Goal: Information Seeking & Learning: Learn about a topic

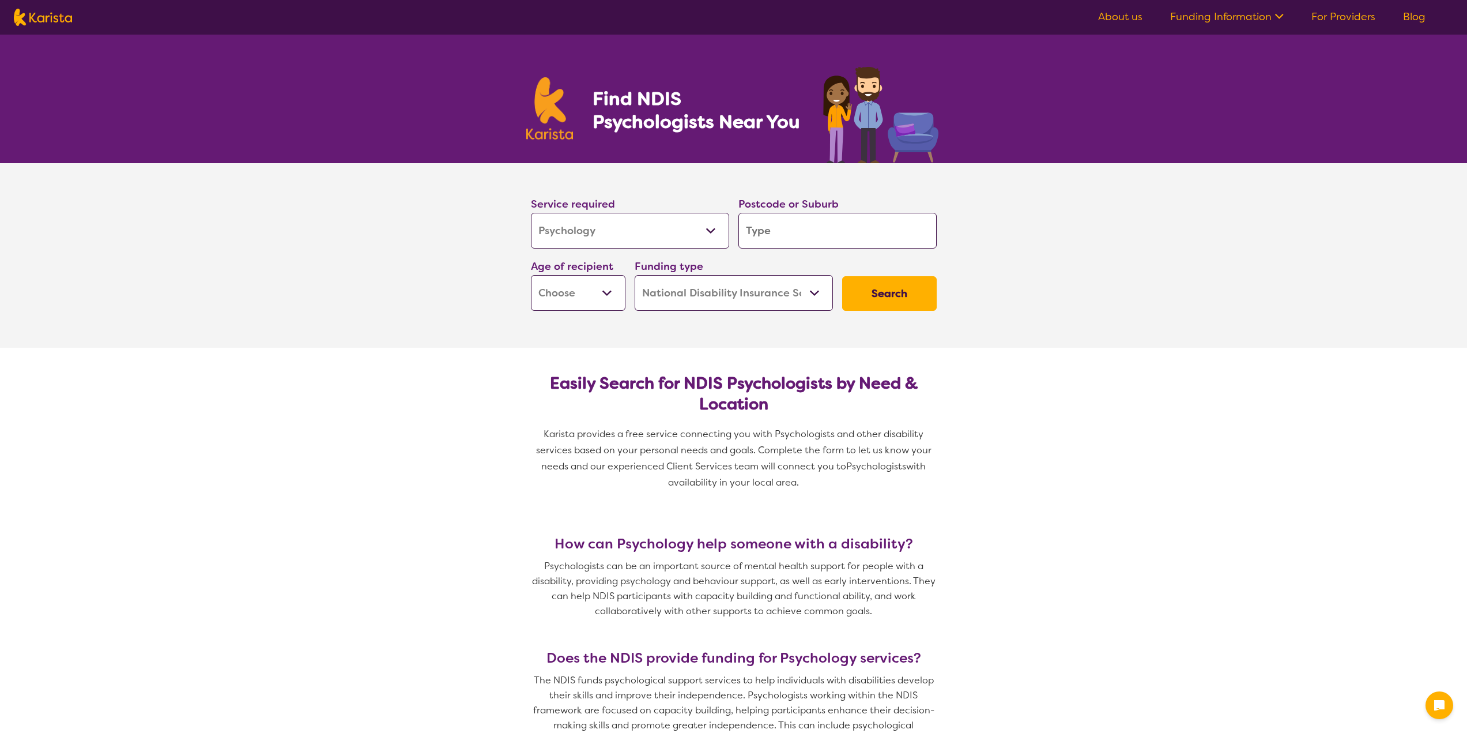
select select "Psychology"
select select "NDIS"
select select "Psychology"
select select "NDIS"
drag, startPoint x: 0, startPoint y: 0, endPoint x: 782, endPoint y: 236, distance: 816.7
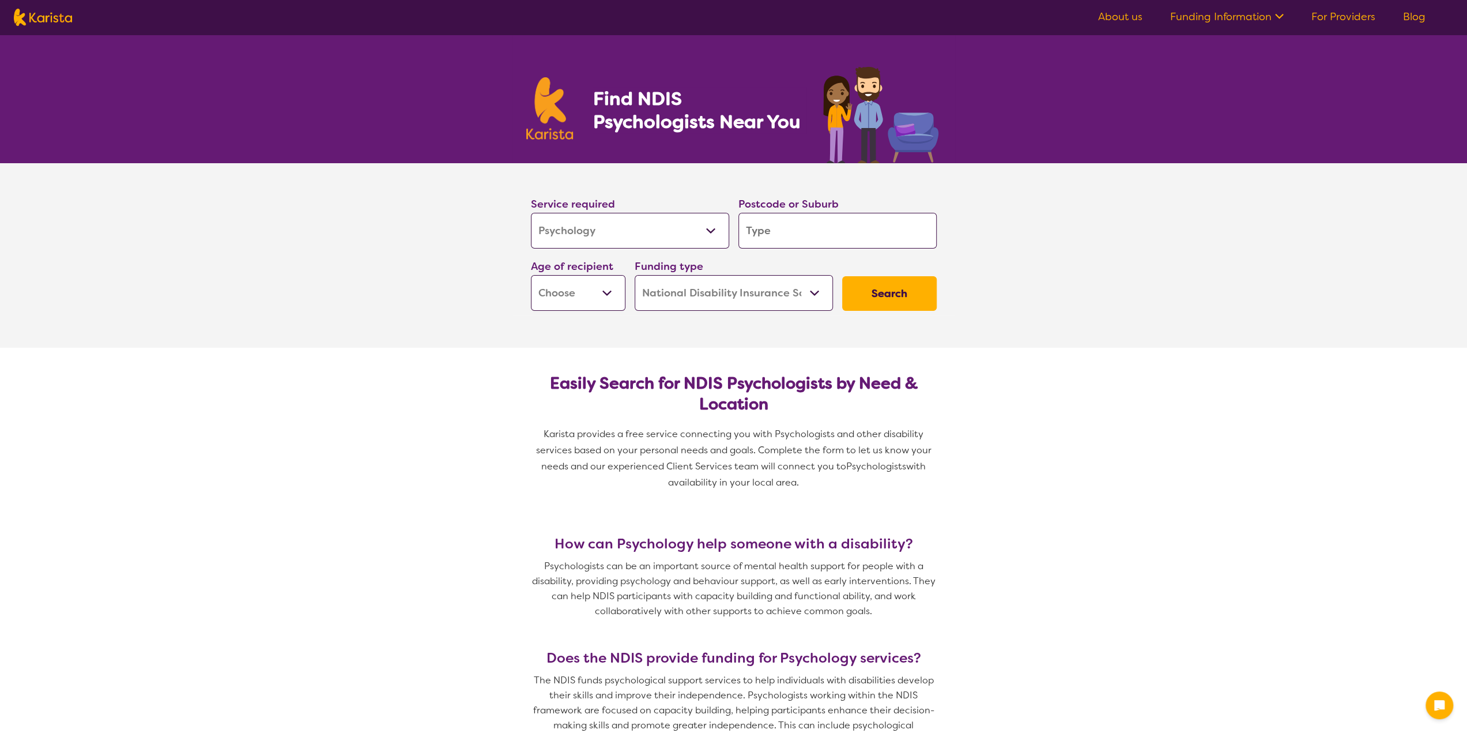
click at [782, 236] on input "search" at bounding box center [838, 231] width 198 height 36
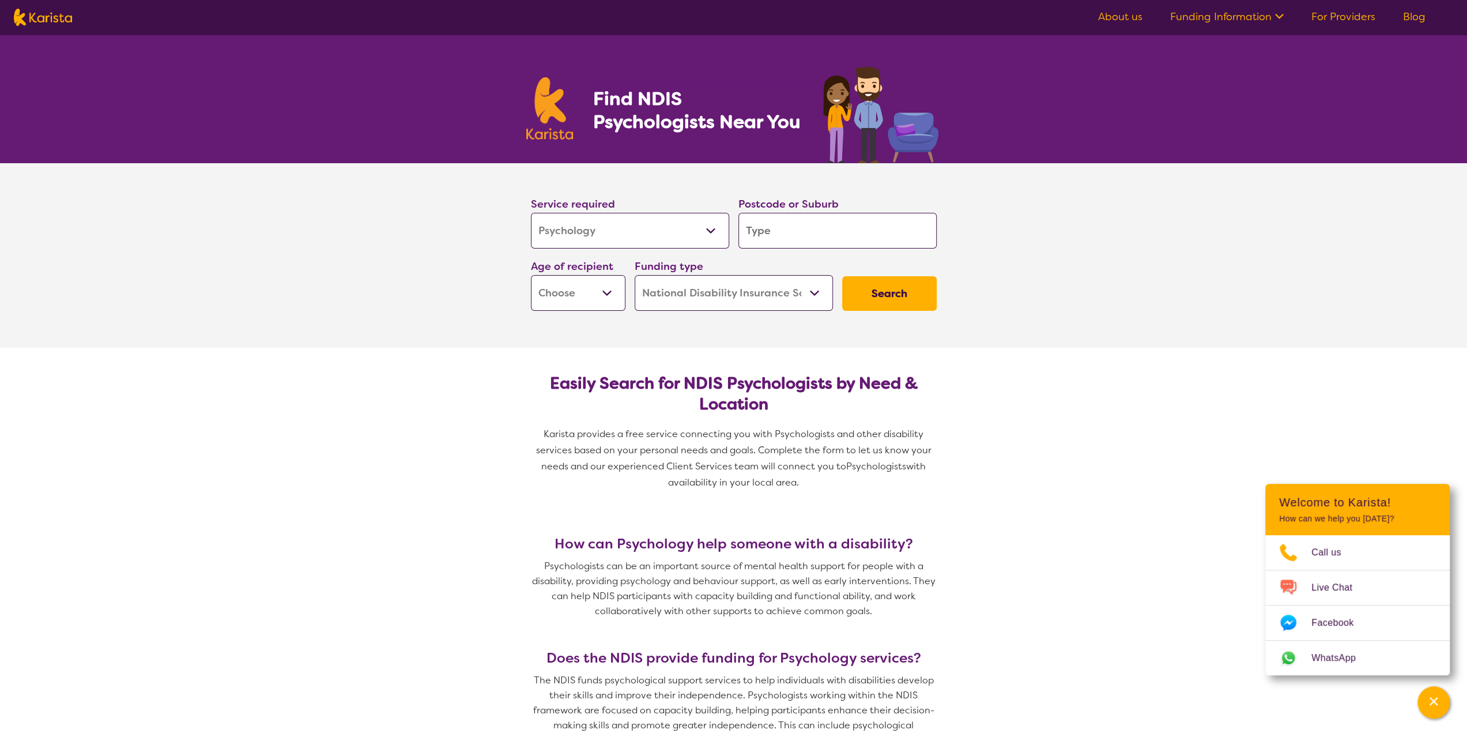
type input "0"
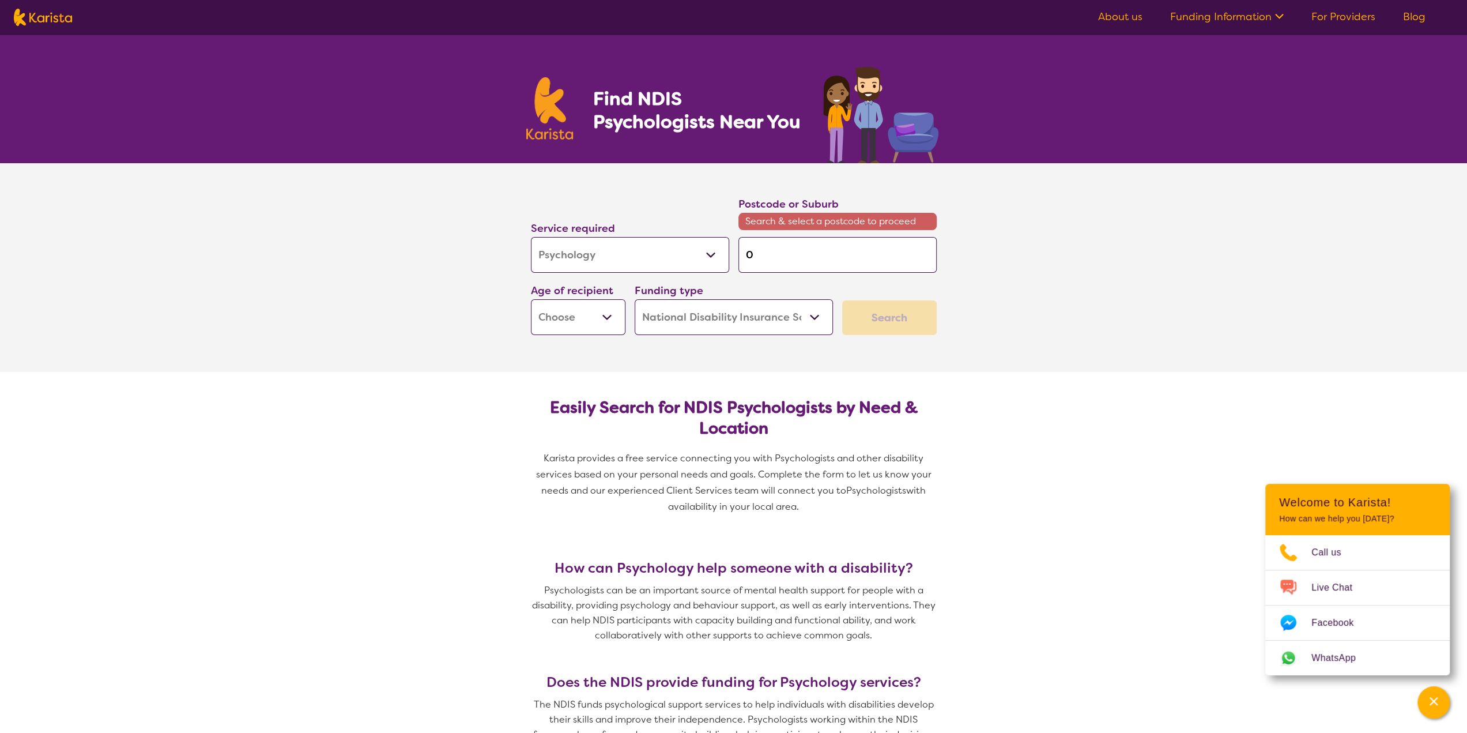
type input "08"
type input "081"
type input "0810"
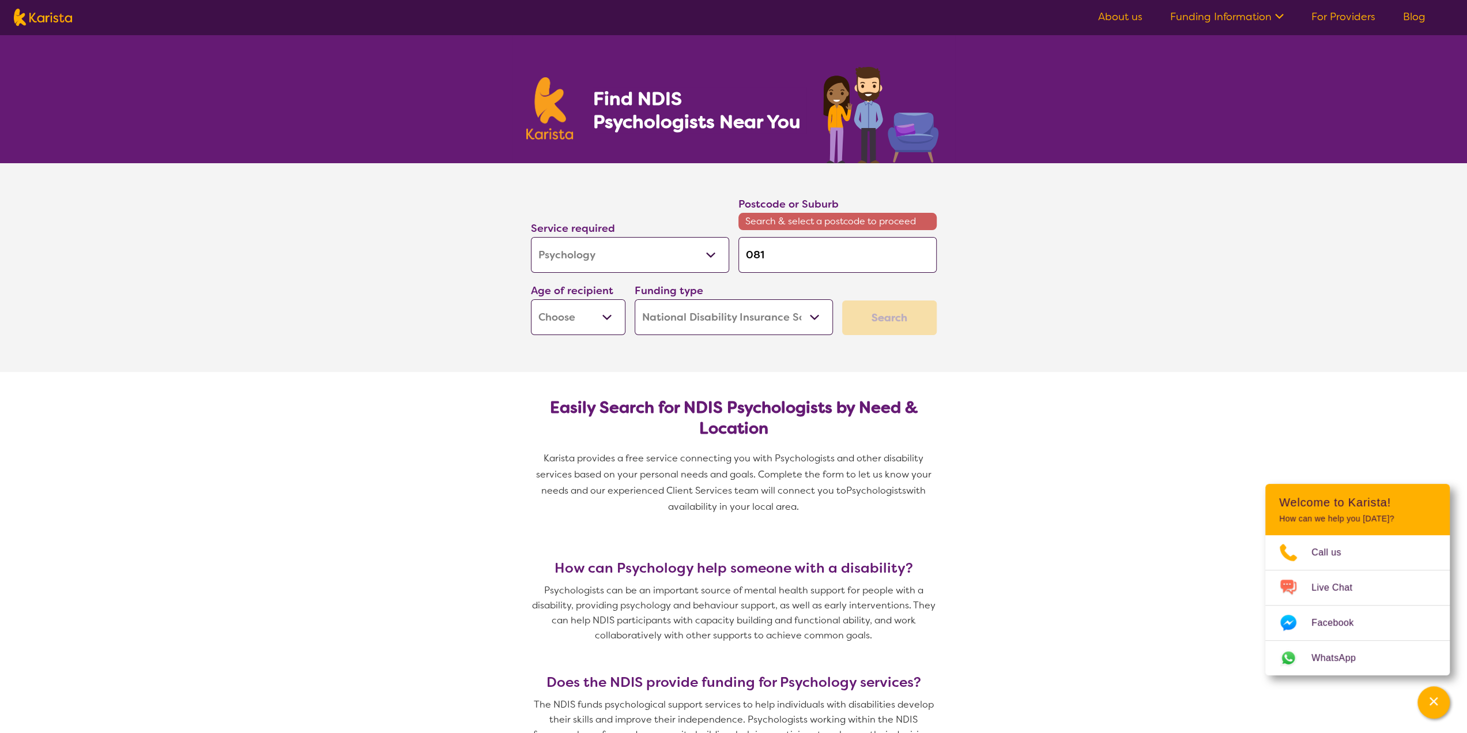
type input "0810"
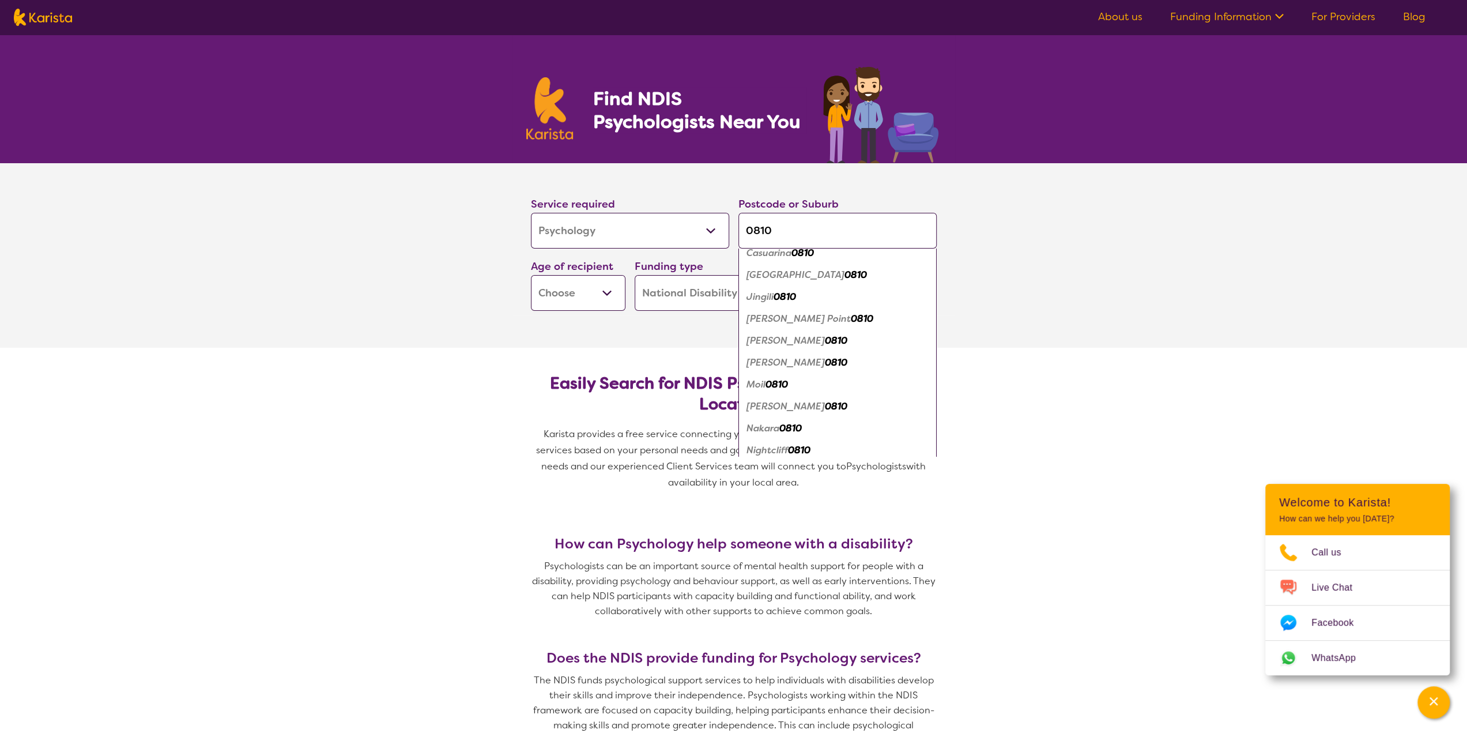
scroll to position [54, 0]
type input "0810"
drag, startPoint x: 805, startPoint y: 405, endPoint x: 766, endPoint y: 408, distance: 39.3
click at [825, 406] on em "0810" at bounding box center [836, 406] width 22 height 12
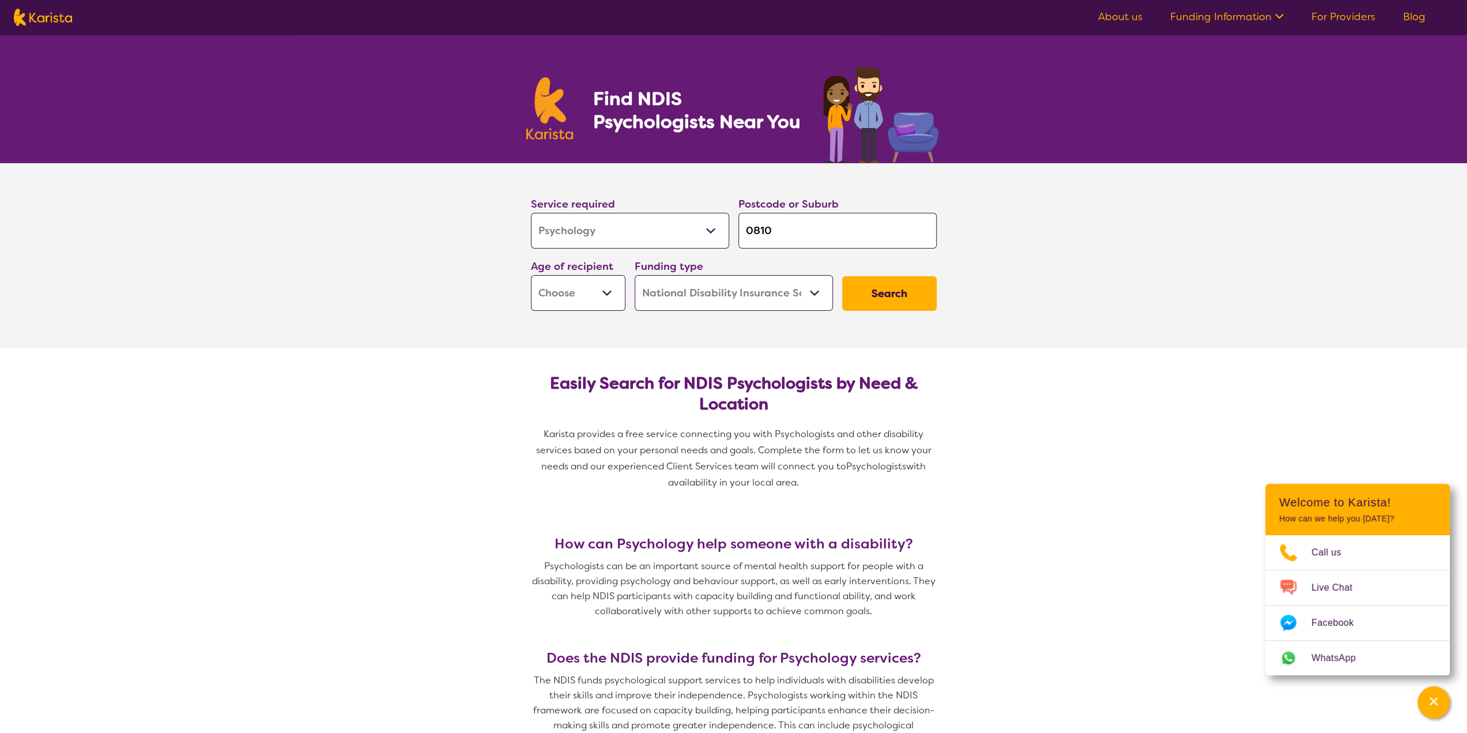
click at [568, 293] on select "Early Childhood - 0 to 9 Child - 10 to 11 Adolescent - 12 to 17 Adult - 18 to 6…" at bounding box center [578, 293] width 95 height 36
select select "CH"
click at [531, 275] on select "Early Childhood - 0 to 9 Child - 10 to 11 Adolescent - 12 to 17 Adult - 18 to 6…" at bounding box center [578, 293] width 95 height 36
select select "CH"
click at [729, 304] on select "Home Care Package (HCP) National Disability Insurance Scheme (NDIS) I don't know" at bounding box center [734, 293] width 198 height 36
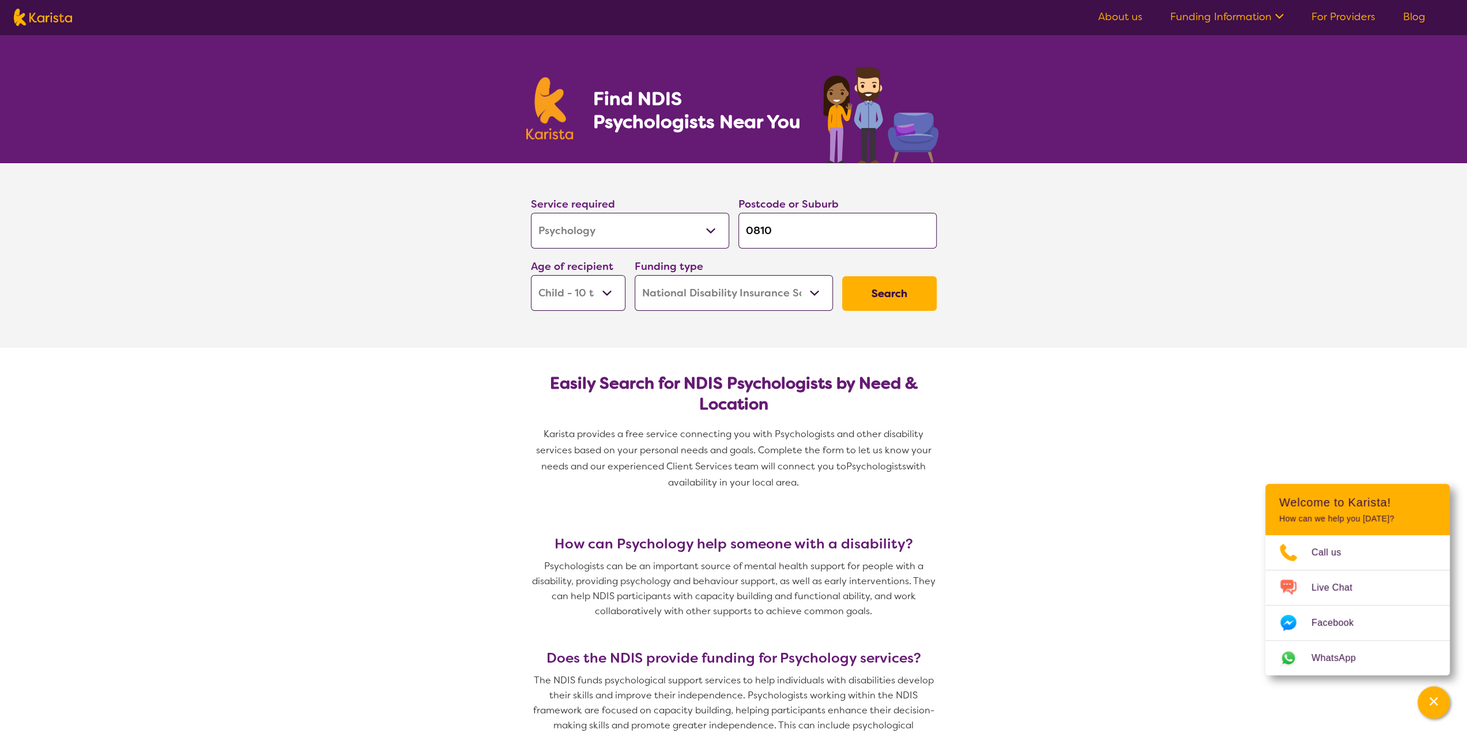
drag, startPoint x: 730, startPoint y: 304, endPoint x: 736, endPoint y: 303, distance: 6.4
click at [730, 304] on select "Home Care Package (HCP) National Disability Insurance Scheme (NDIS) I don't know" at bounding box center [734, 293] width 198 height 36
click at [894, 292] on button "Search" at bounding box center [889, 293] width 95 height 35
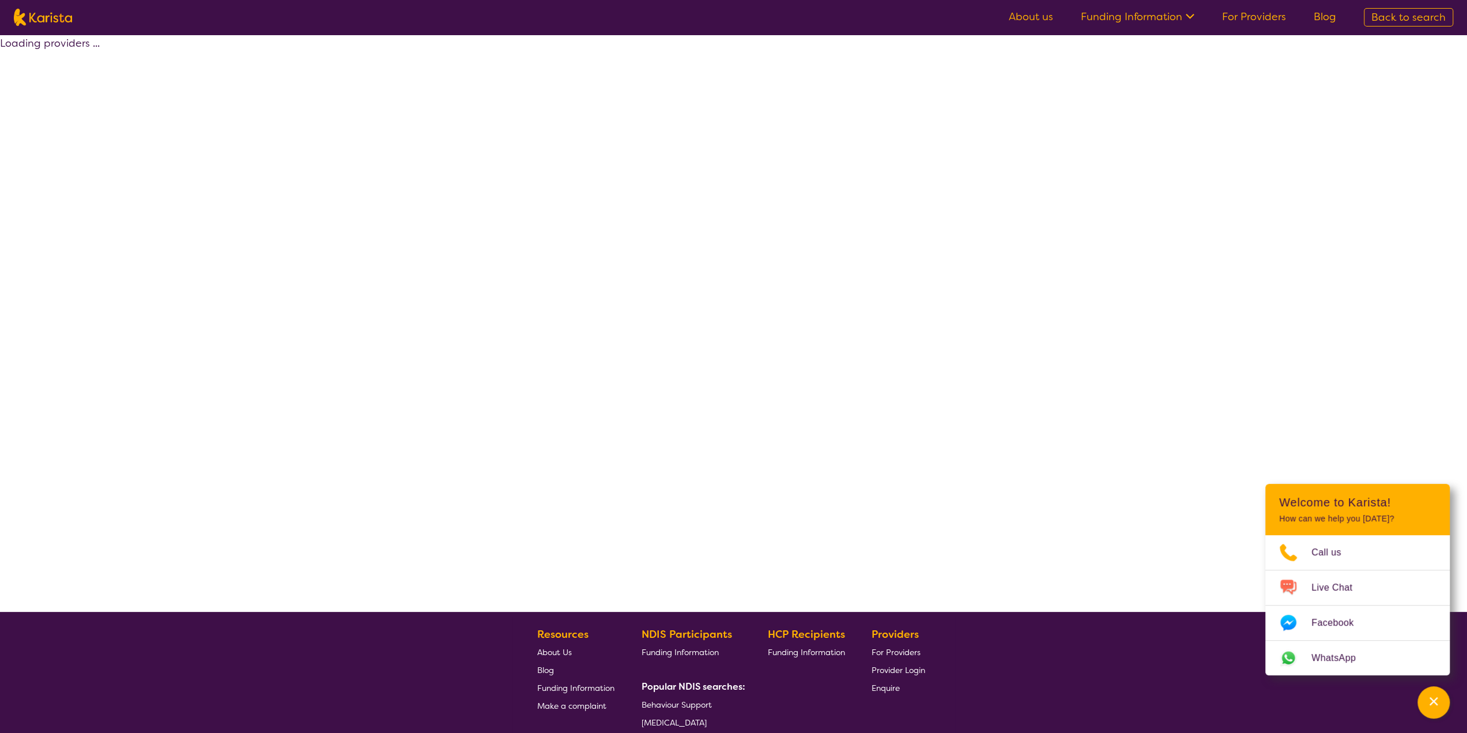
select select "by_score"
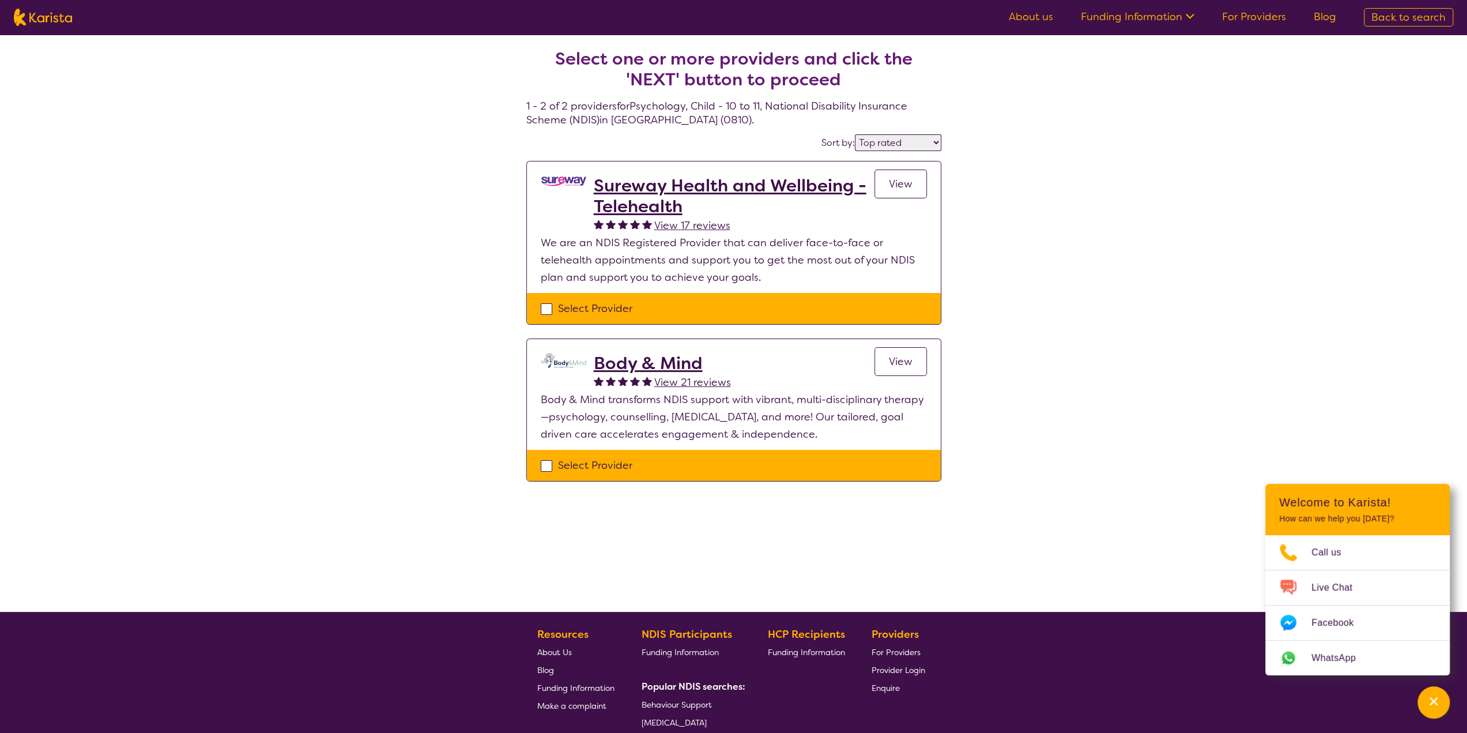
click at [910, 361] on span "View" at bounding box center [901, 362] width 24 height 14
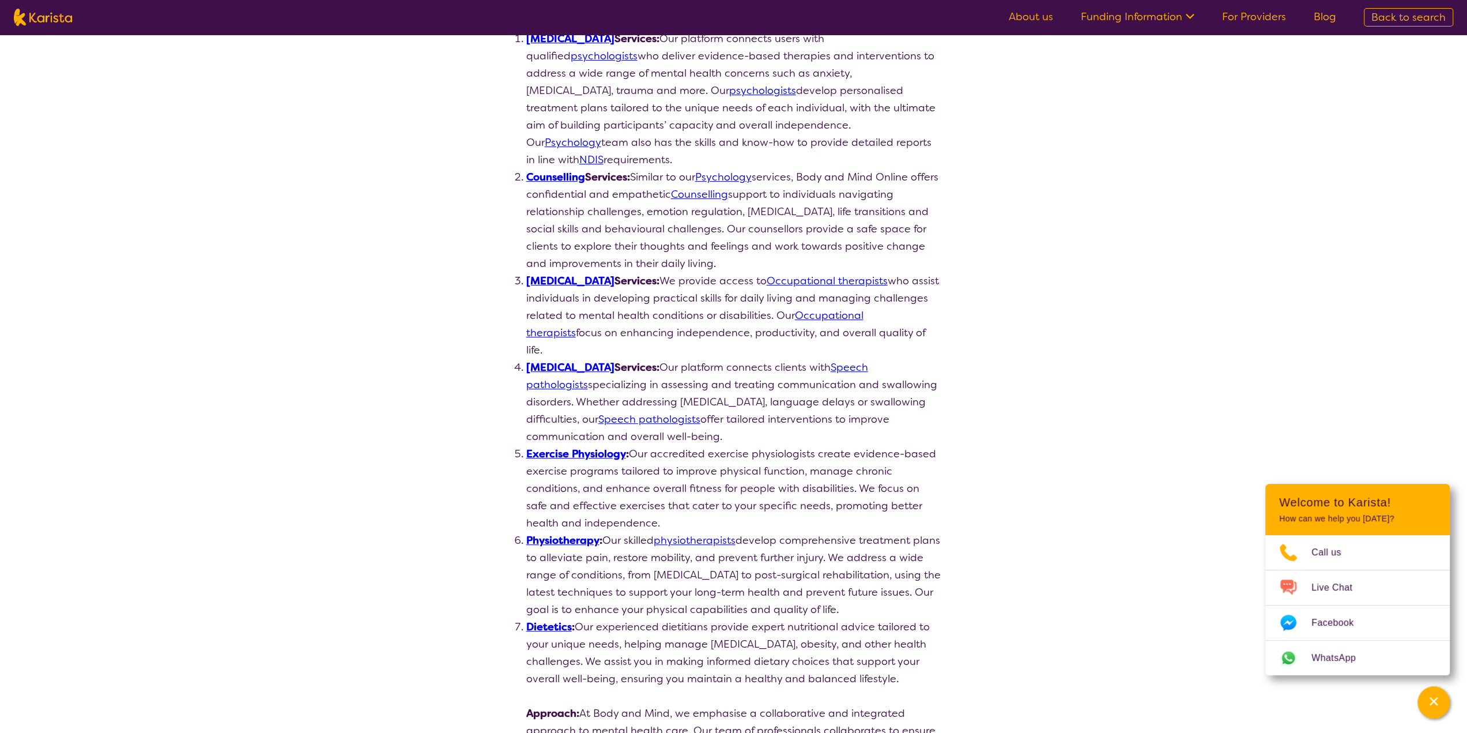
scroll to position [692, 0]
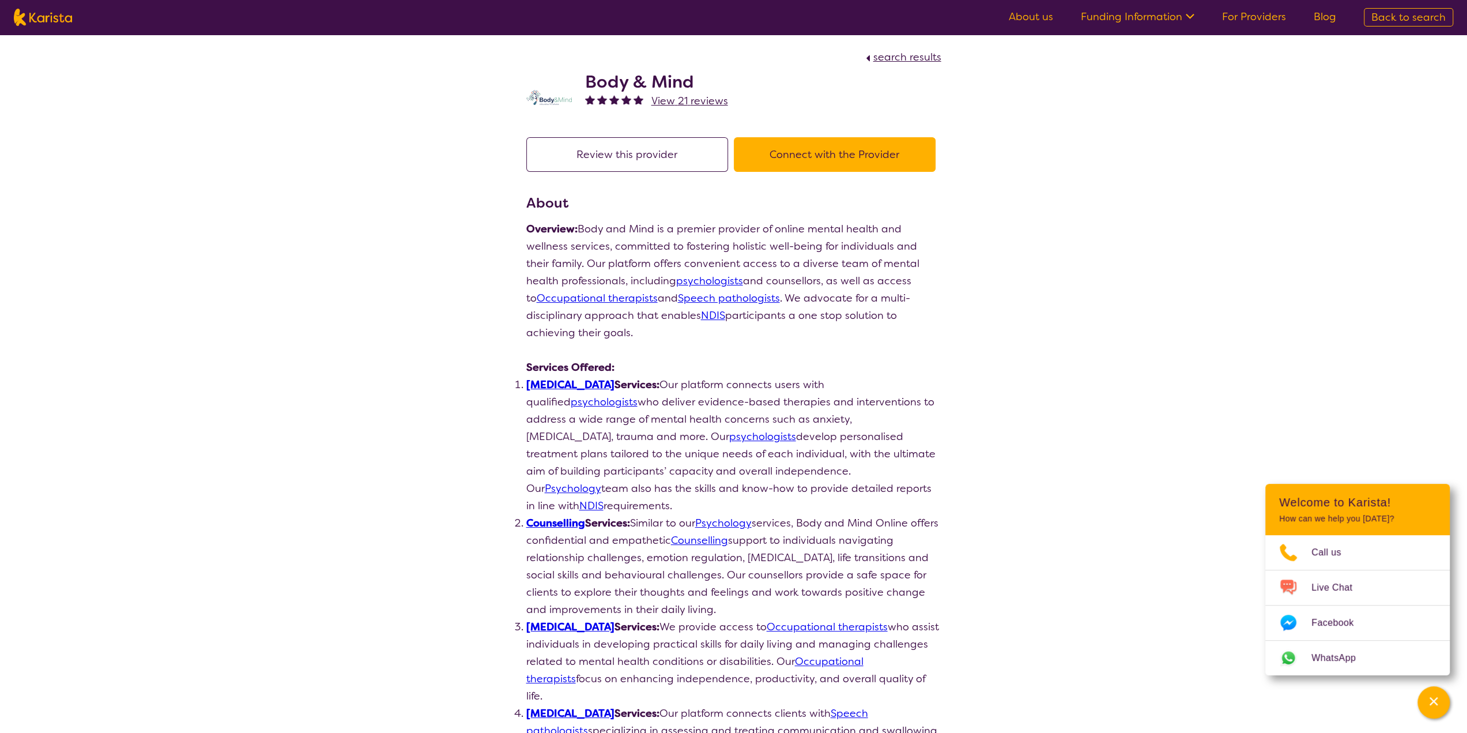
select select "by_score"
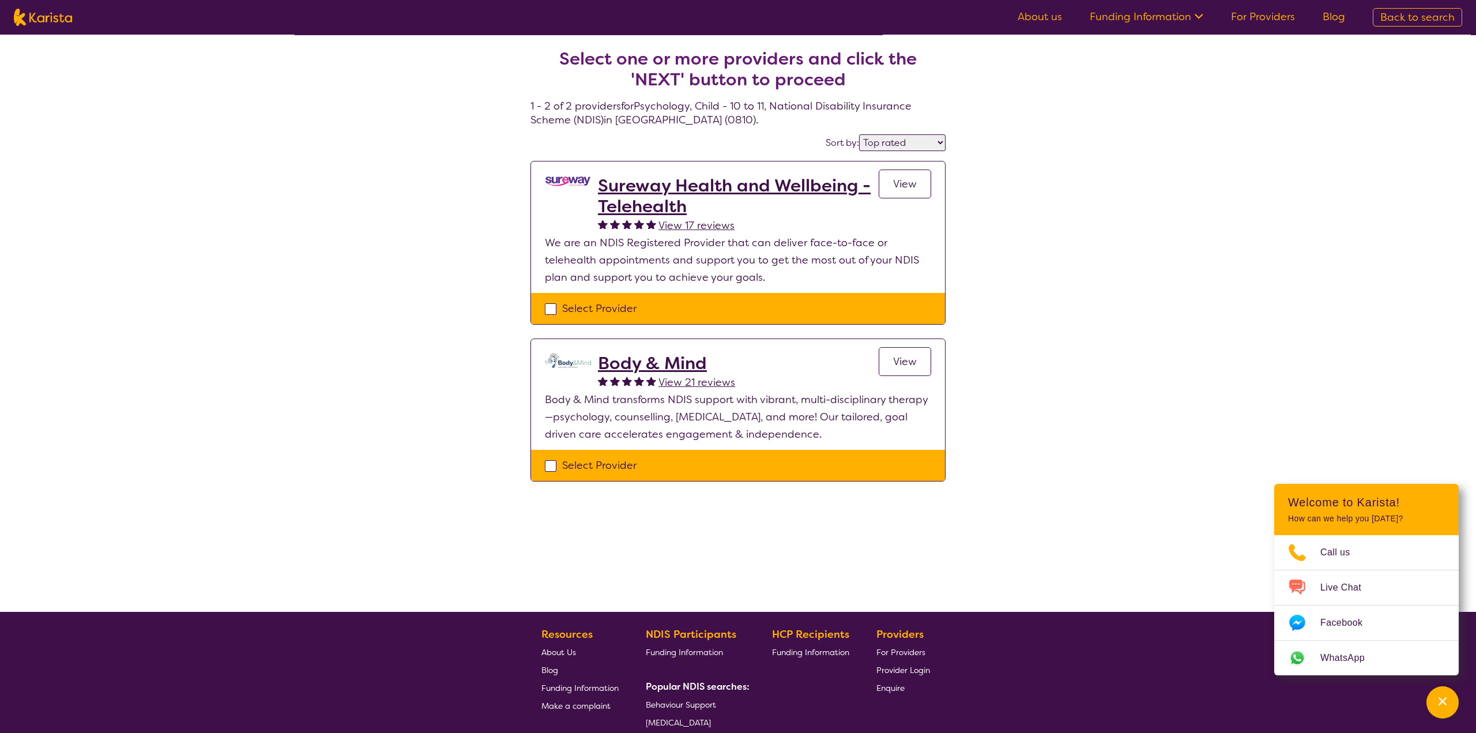
select select "Psychology"
select select "CH"
select select "NDIS"
select select "Psychology"
select select "CH"
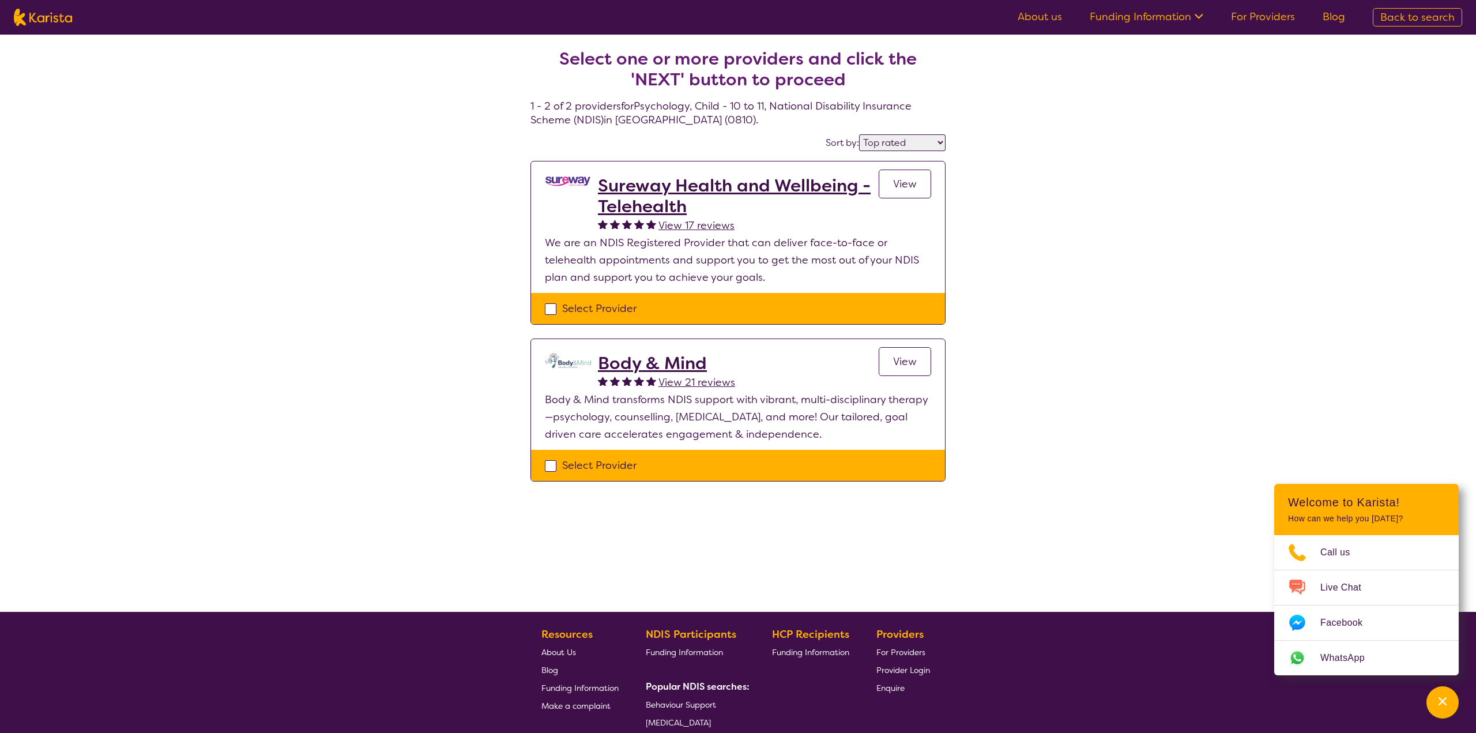
select select "NDIS"
